Goal: Check status

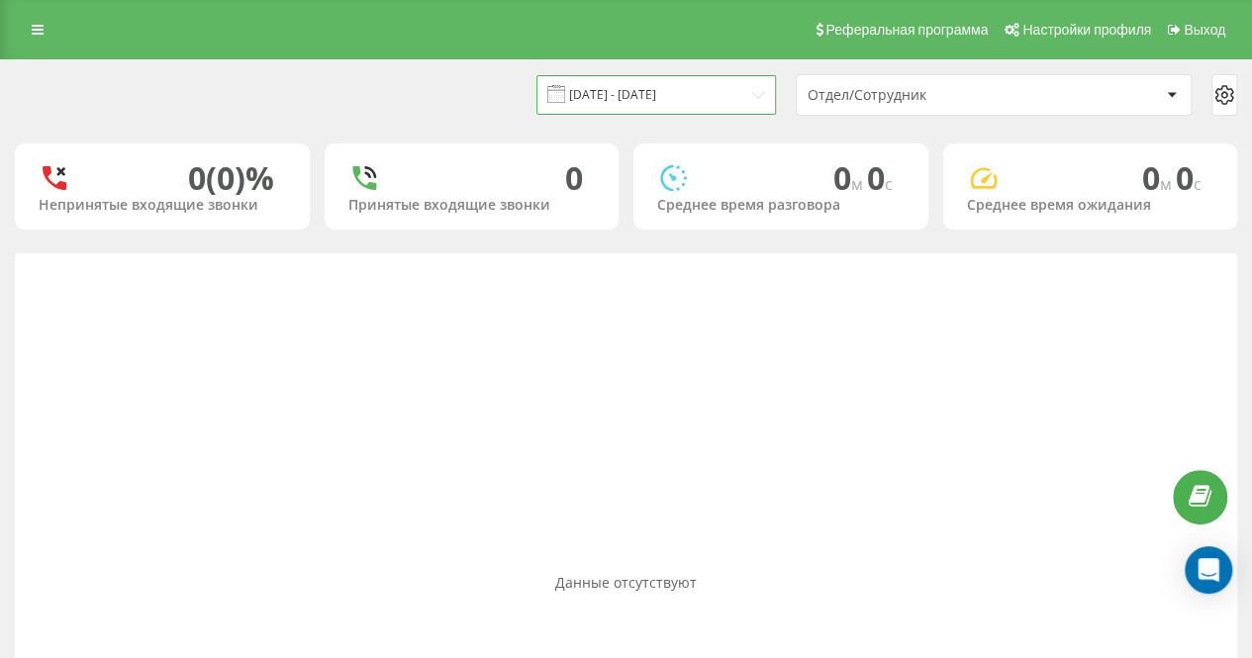
click at [709, 110] on input "[DATE] - [DATE]" at bounding box center [657, 94] width 240 height 39
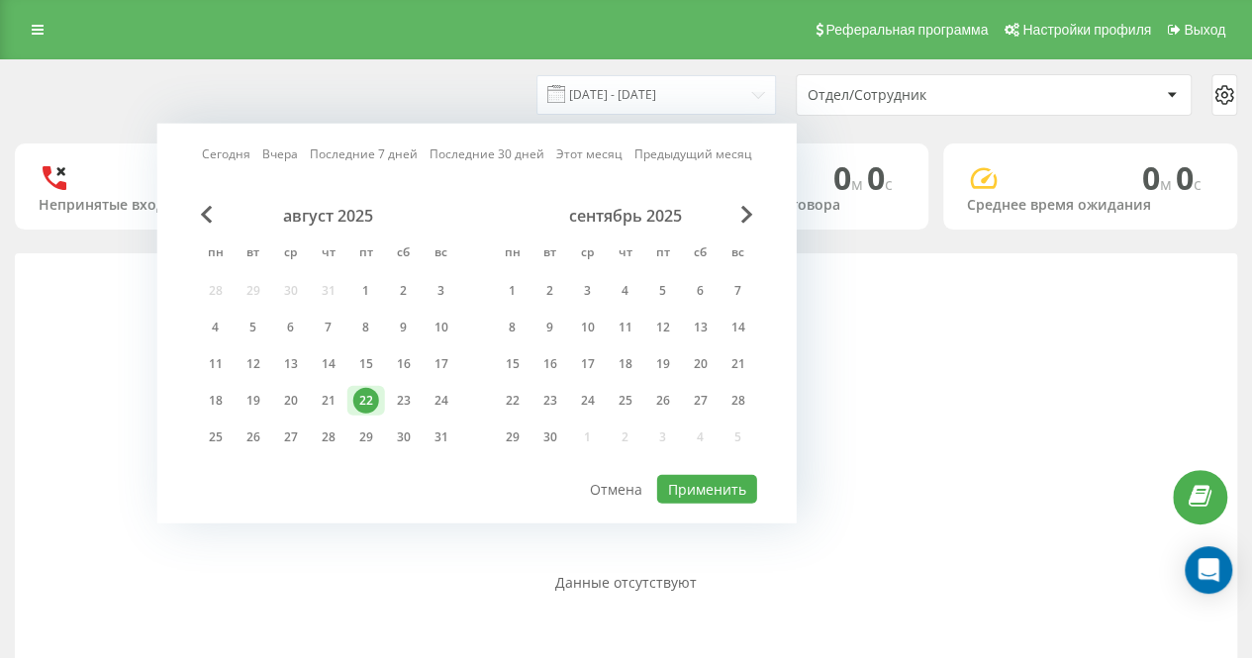
click at [420, 97] on div "[DATE] - [DATE] [DATE] [DATE] Последние 7 дней Последние 30 дней Этот месяц Пре…" at bounding box center [626, 95] width 1223 height 42
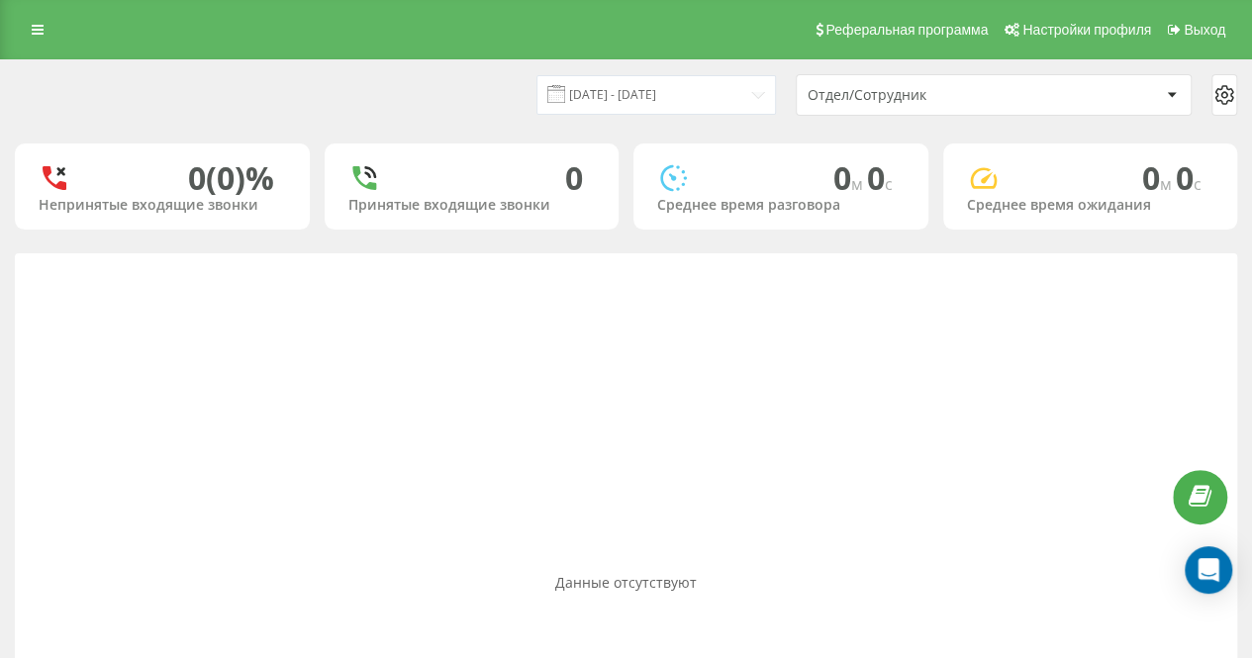
click at [374, 86] on div "[DATE] - [DATE] Отдел/Сотрудник" at bounding box center [626, 95] width 1223 height 42
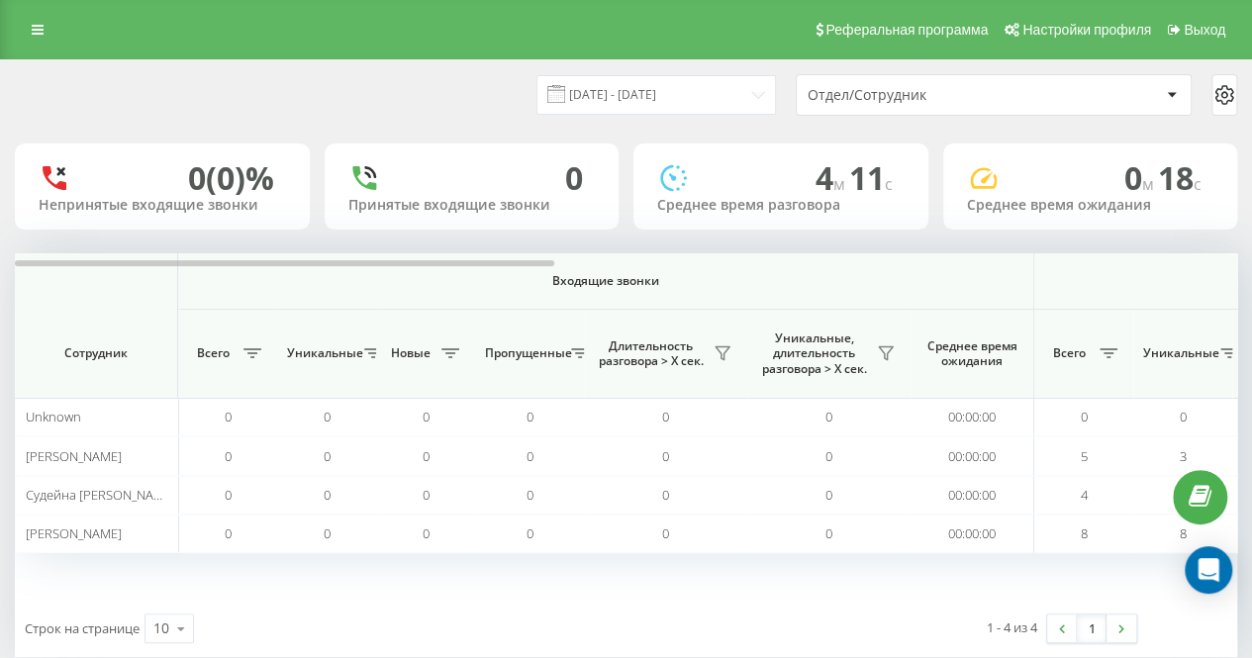
click at [425, 108] on div "[DATE] - [DATE] Отдел/Сотрудник" at bounding box center [626, 95] width 1223 height 42
drag, startPoint x: 358, startPoint y: 93, endPoint x: 333, endPoint y: 82, distance: 27.9
click at [358, 93] on div "[DATE] - [DATE] Отдел/Сотрудник" at bounding box center [626, 95] width 1223 height 42
click at [359, 76] on div "[DATE] - [DATE] Отдел/Сотрудник" at bounding box center [626, 95] width 1223 height 42
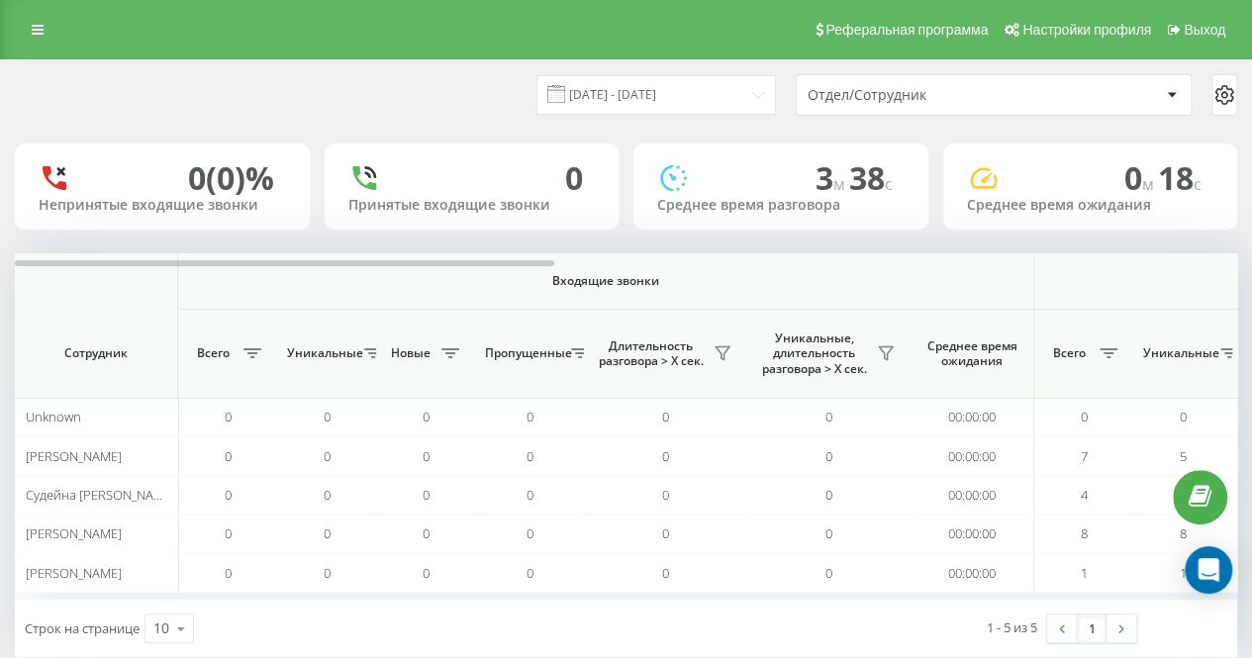
drag, startPoint x: 449, startPoint y: 80, endPoint x: 460, endPoint y: 8, distance: 73.1
click at [449, 80] on div "[DATE] - [DATE] Отдел/Сотрудник" at bounding box center [626, 95] width 1223 height 42
